Goal: Transaction & Acquisition: Purchase product/service

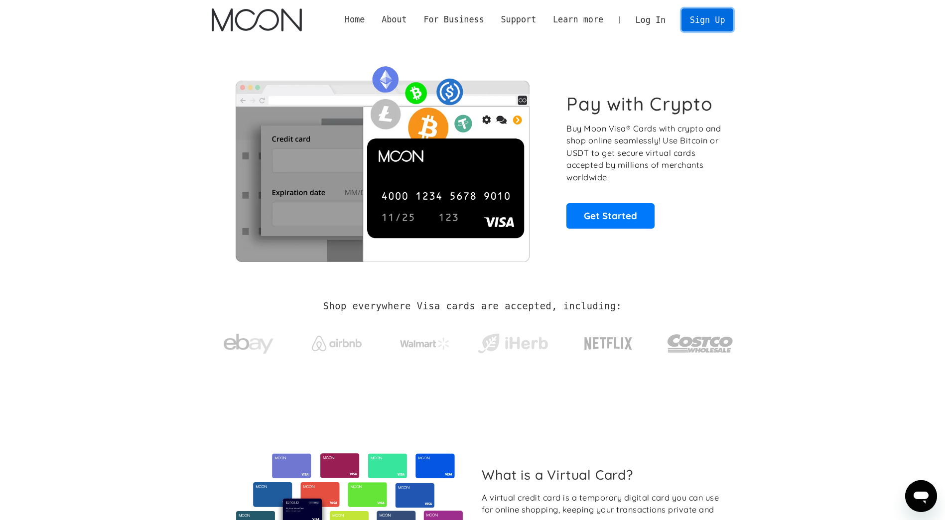
click at [711, 16] on link "Sign Up" at bounding box center [708, 19] width 52 height 22
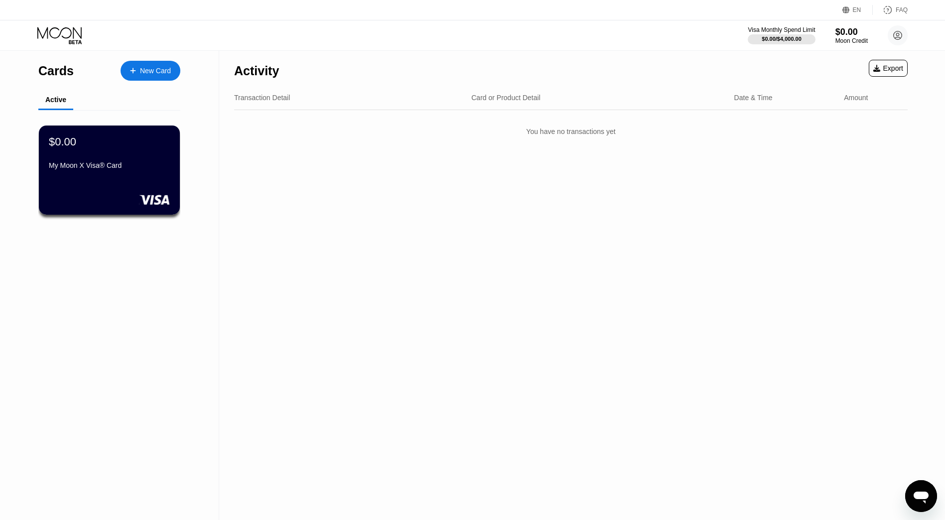
click at [144, 71] on div "New Card" at bounding box center [155, 71] width 31 height 8
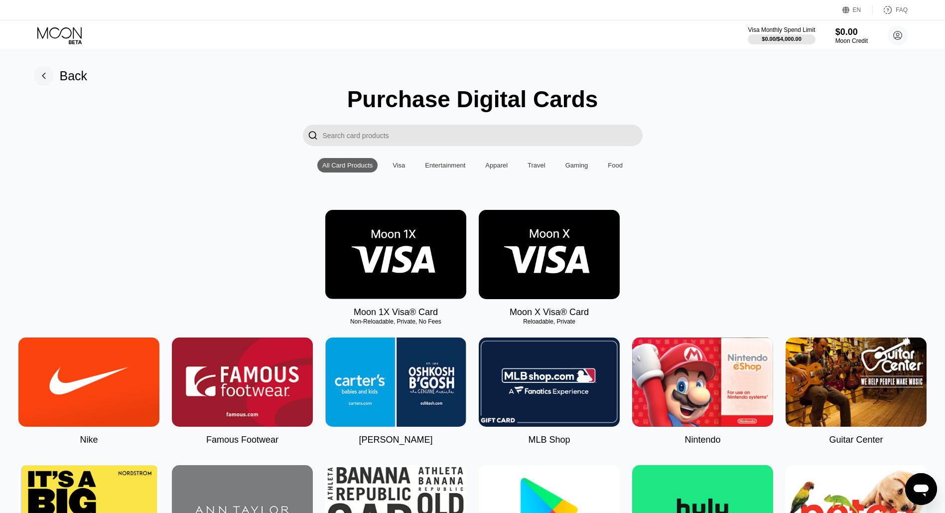
click at [562, 268] on img at bounding box center [549, 254] width 141 height 89
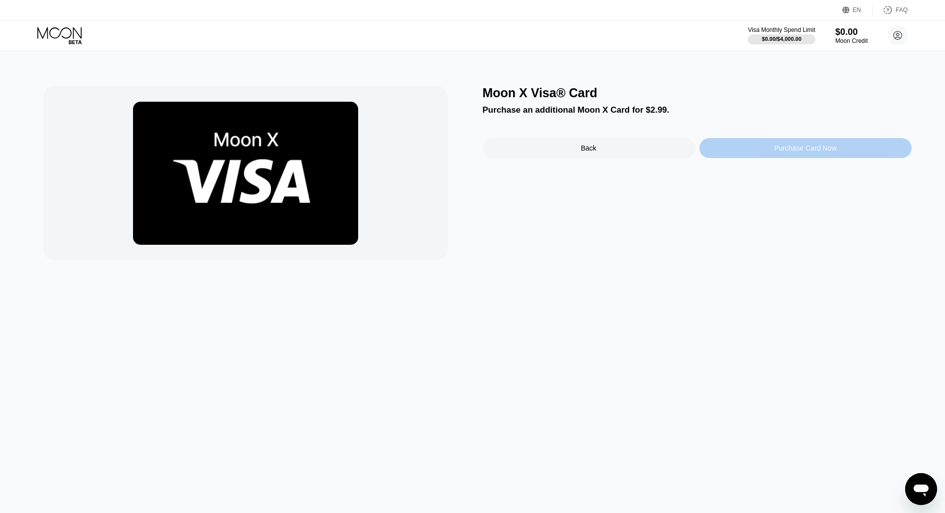
click at [799, 151] on div "Purchase Card Now" at bounding box center [805, 148] width 62 height 8
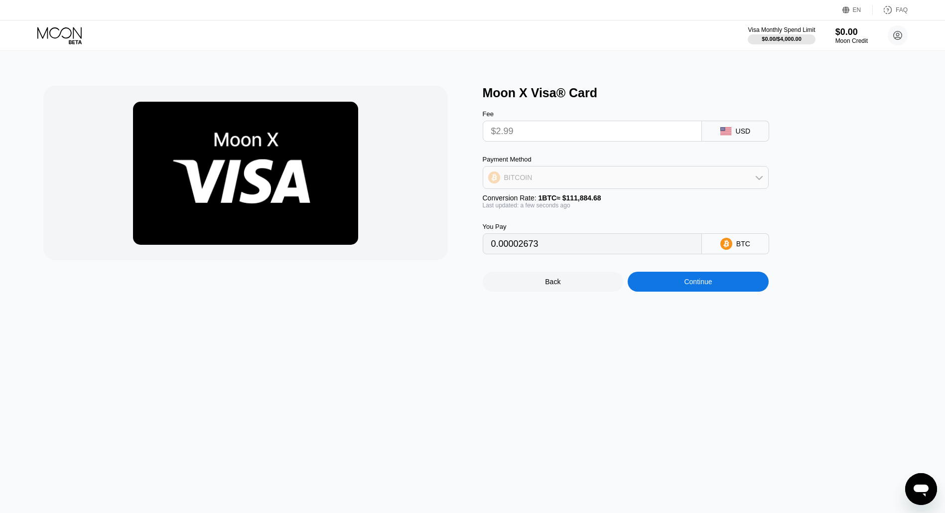
click at [757, 180] on icon at bounding box center [759, 177] width 8 height 8
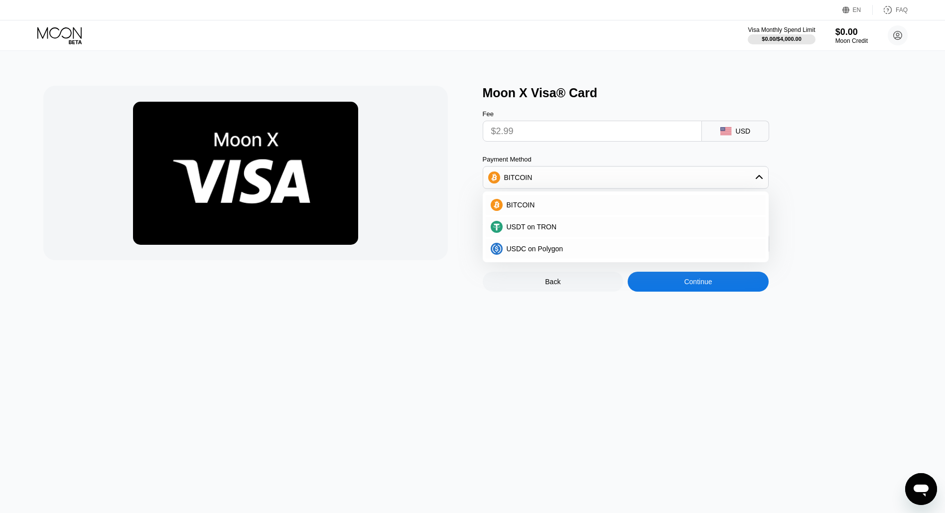
click at [757, 180] on icon at bounding box center [759, 177] width 8 height 8
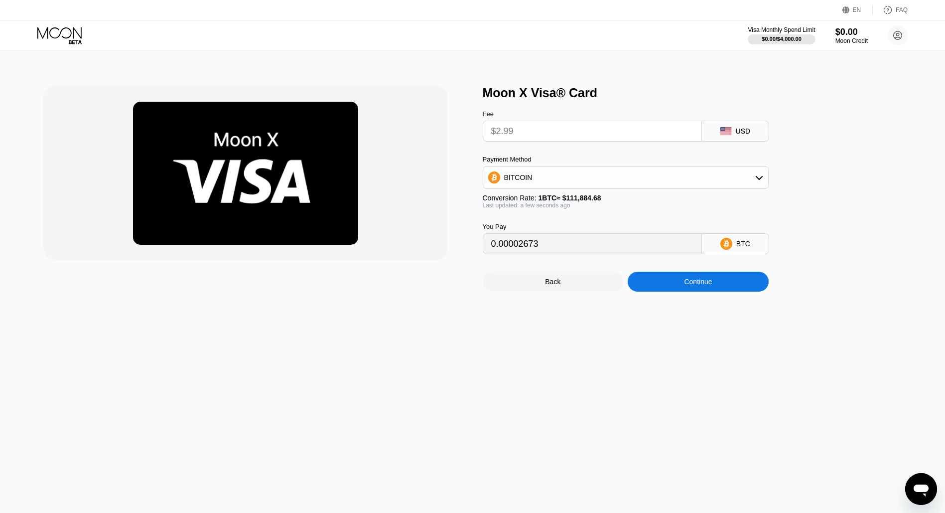
click at [520, 136] on input "$2.99" at bounding box center [592, 131] width 202 height 20
drag, startPoint x: 520, startPoint y: 136, endPoint x: 529, endPoint y: 137, distance: 8.5
click at [529, 137] on input "$2.99" at bounding box center [592, 131] width 202 height 20
click at [529, 136] on input "$2.99" at bounding box center [592, 131] width 202 height 20
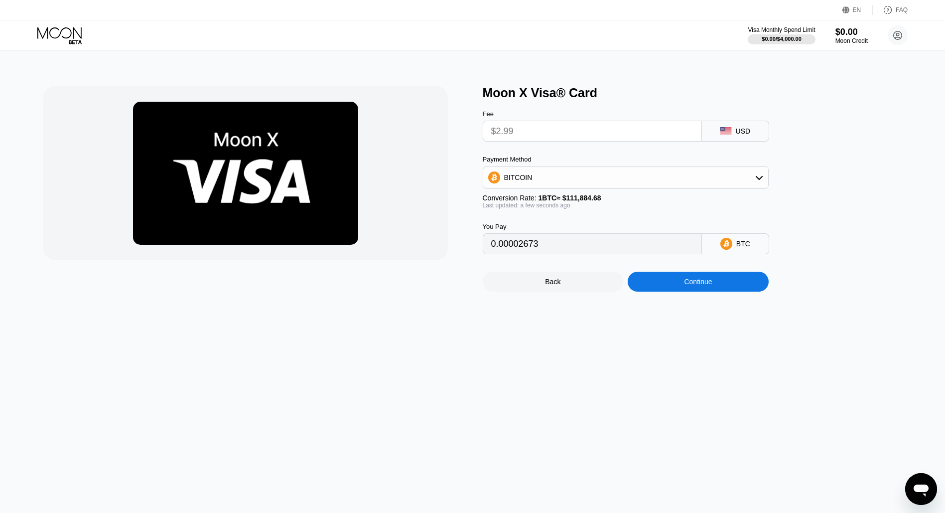
click at [529, 135] on input "$2.99" at bounding box center [592, 131] width 202 height 20
click at [846, 40] on div "Moon Credit" at bounding box center [851, 40] width 33 height 7
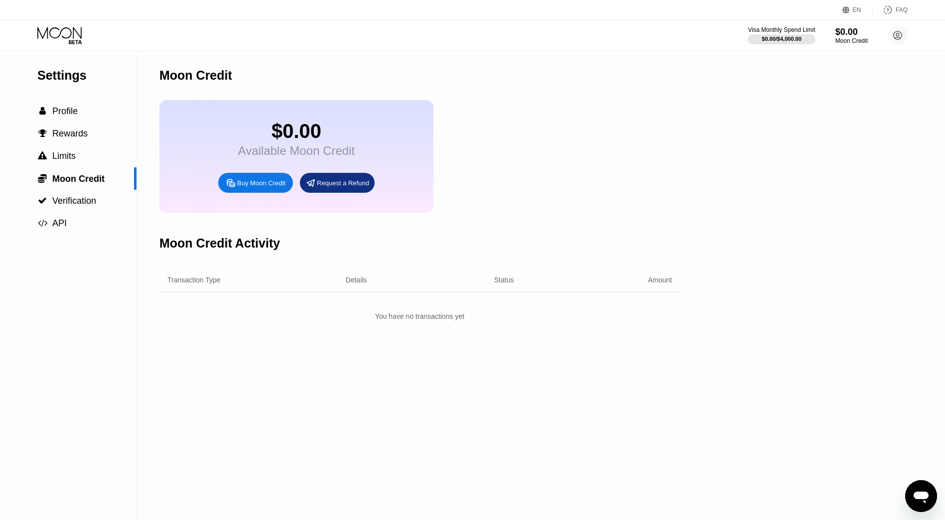
click at [355, 187] on div "Request a Refund" at bounding box center [343, 183] width 52 height 8
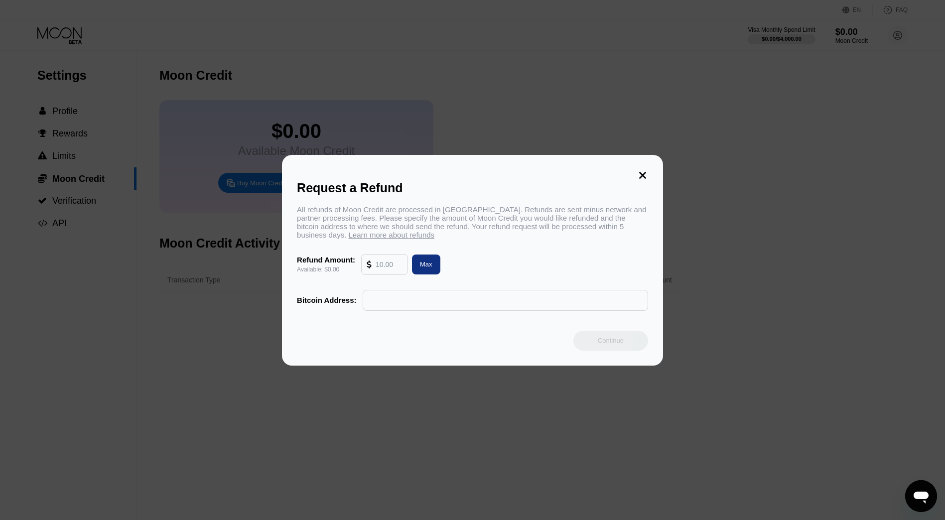
click at [378, 268] on input "text" at bounding box center [389, 265] width 27 height 20
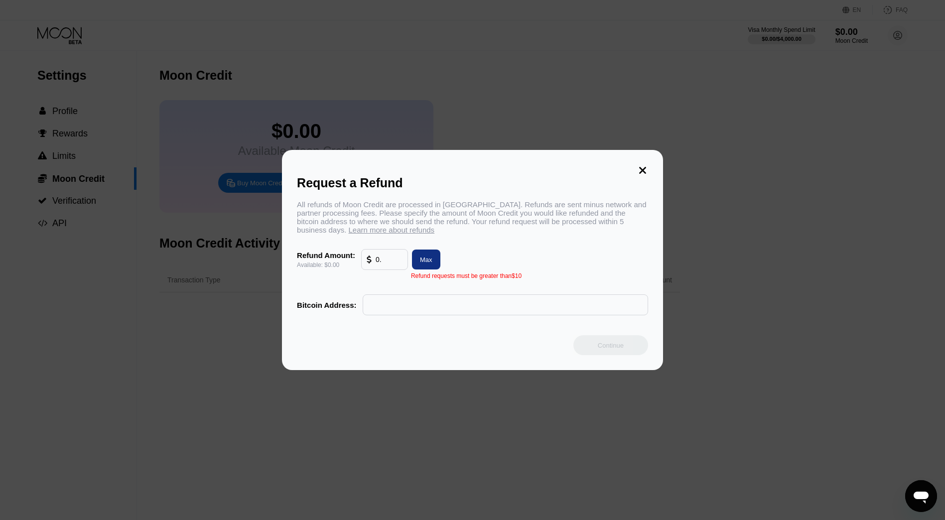
type input "0"
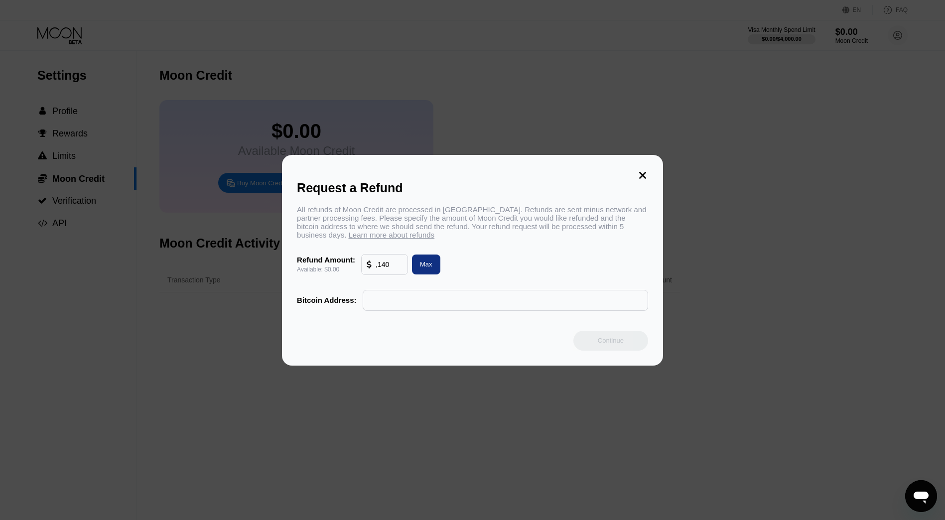
click at [427, 269] on div "Max" at bounding box center [426, 264] width 12 height 8
type input "0.00"
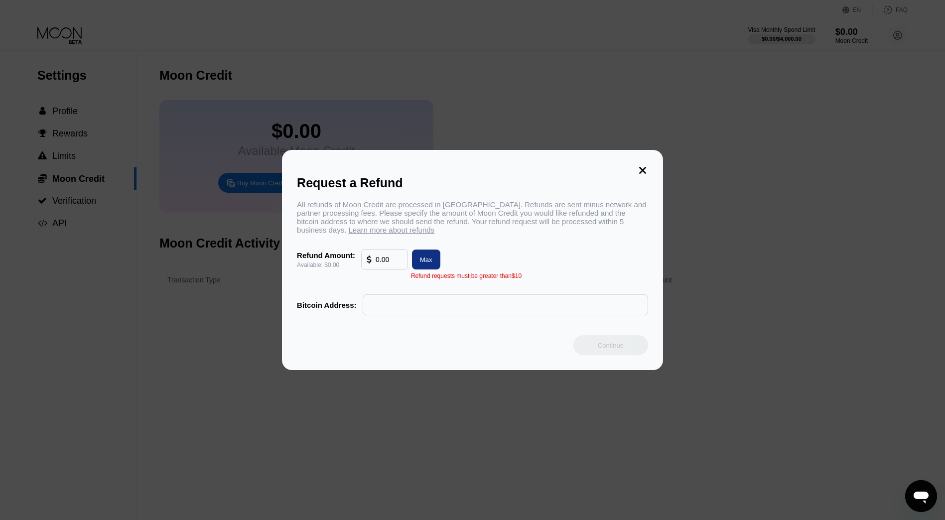
click at [641, 167] on icon at bounding box center [642, 170] width 7 height 7
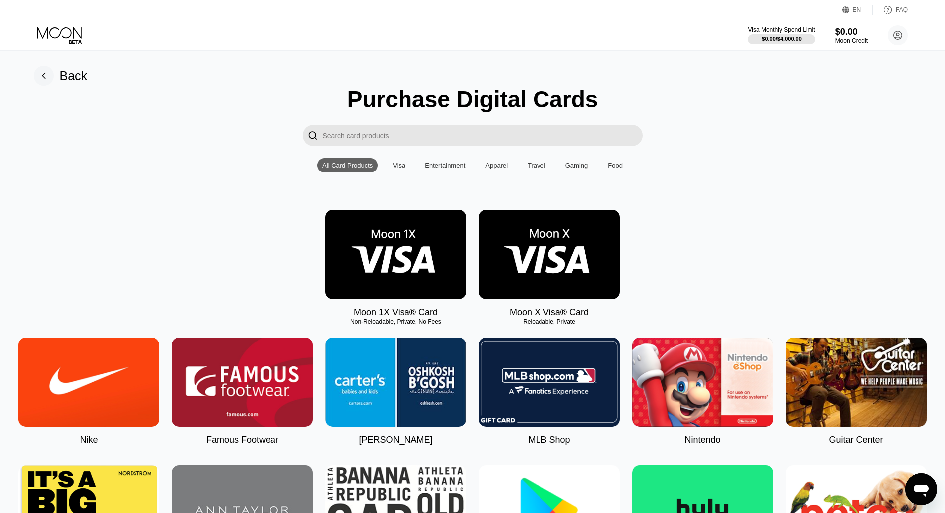
click at [399, 169] on div "Visa" at bounding box center [399, 164] width 12 height 7
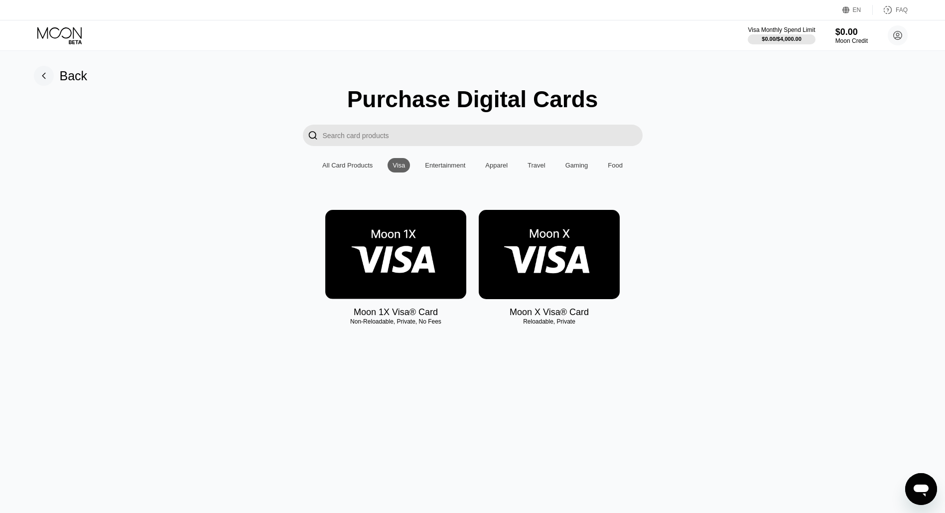
click at [404, 259] on img at bounding box center [395, 254] width 141 height 89
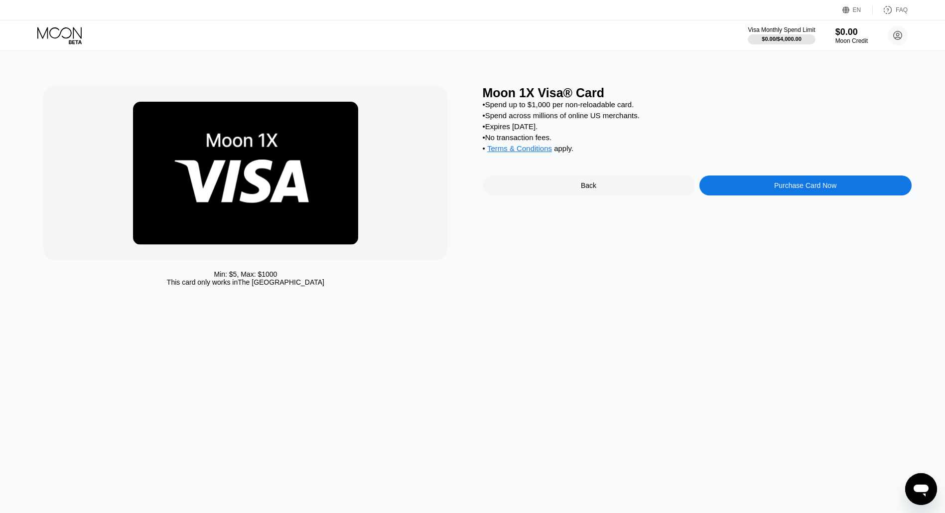
click at [817, 189] on div "Purchase Card Now" at bounding box center [805, 185] width 62 height 8
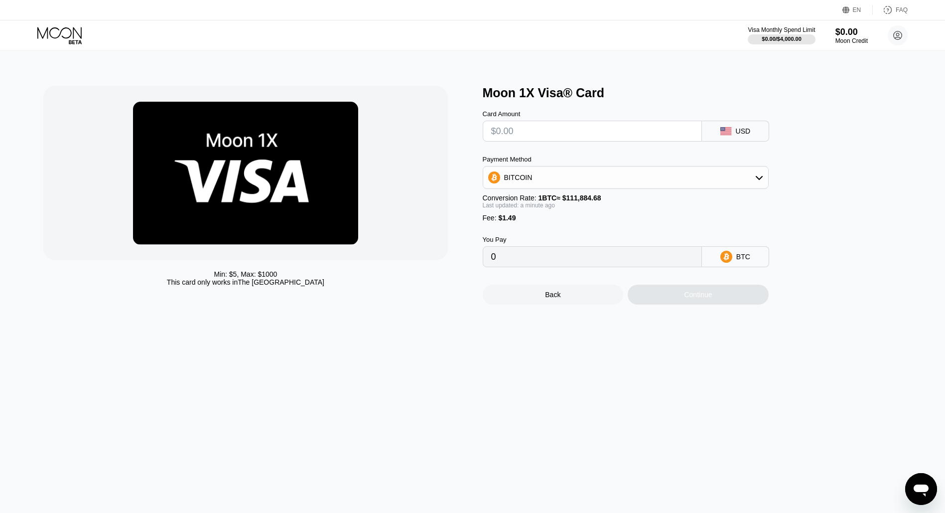
click at [500, 133] on input "text" at bounding box center [592, 131] width 202 height 20
type input "$1"
type input "0.00002226"
type input "$14"
type input "0.00013845"
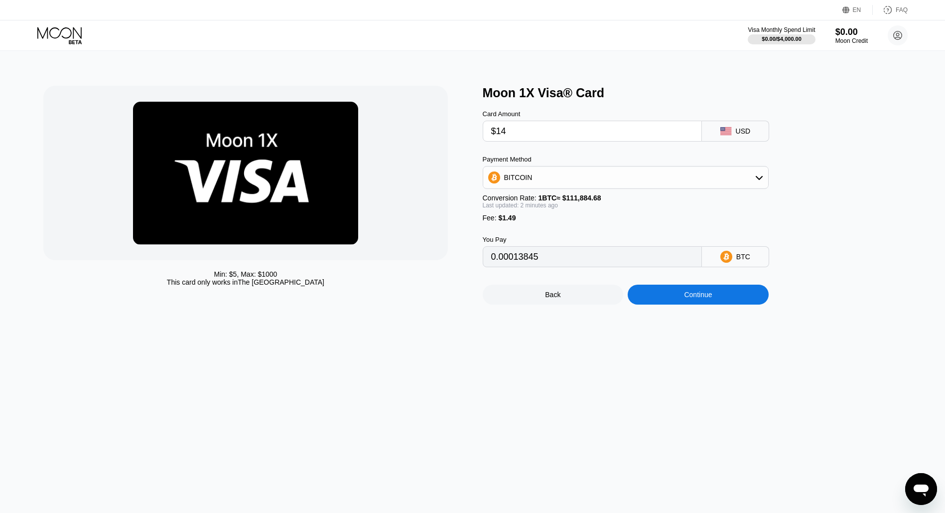
type input "$140"
type input "0.00126461"
type input "$140"
click at [711, 298] on div "Continue" at bounding box center [698, 294] width 28 height 8
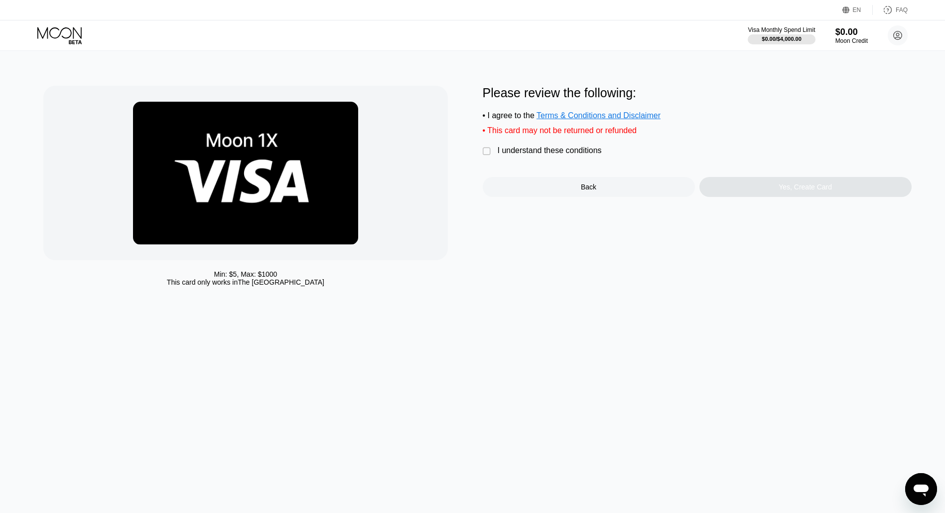
click at [578, 119] on span "Terms & Conditions and Disclaimer" at bounding box center [599, 115] width 124 height 8
click at [488, 156] on div "" at bounding box center [488, 151] width 10 height 10
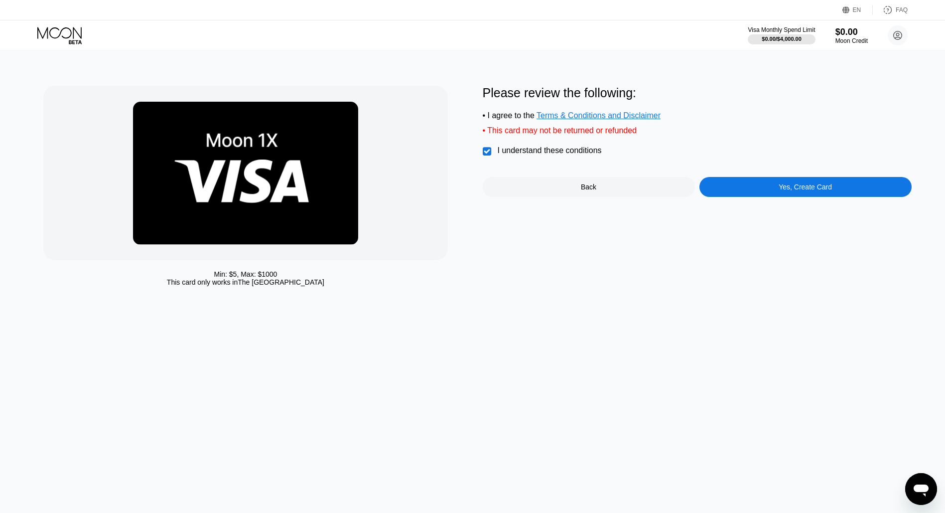
click at [808, 191] on div "Yes, Create Card" at bounding box center [805, 187] width 53 height 8
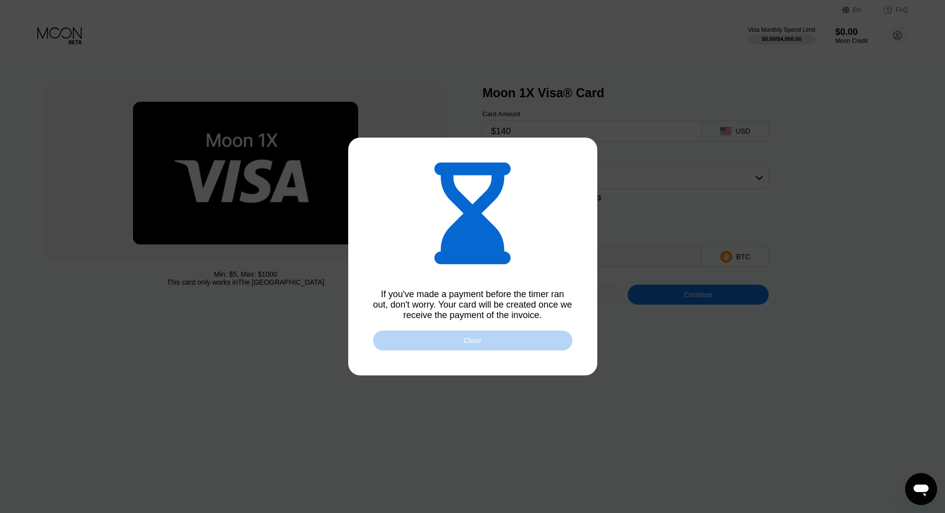
click at [477, 341] on div "Close" at bounding box center [473, 340] width 18 height 8
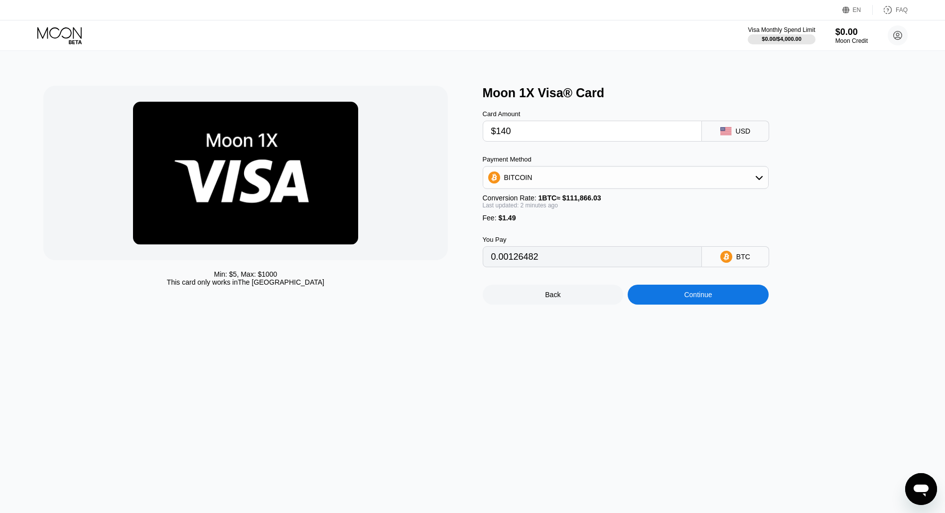
click at [695, 298] on div "Continue" at bounding box center [698, 294] width 28 height 8
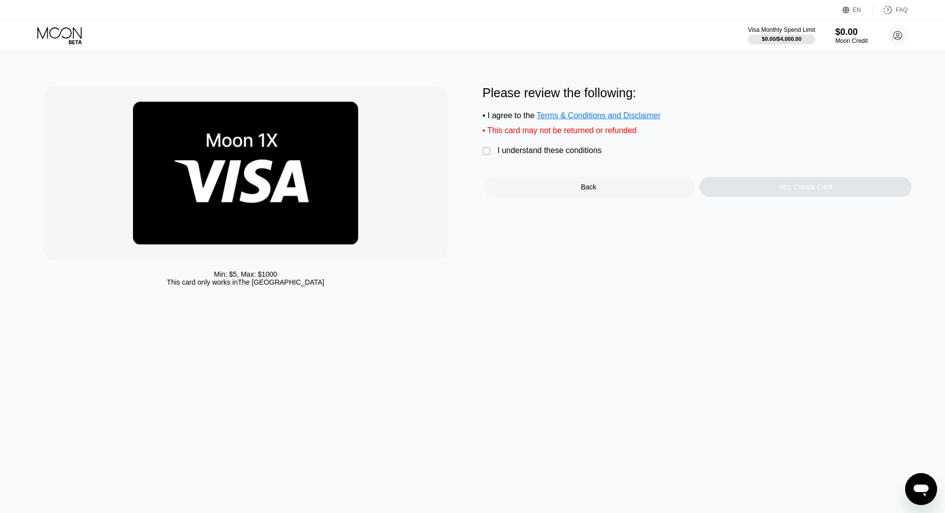
click at [488, 156] on div "" at bounding box center [488, 151] width 10 height 10
